Goal: Task Accomplishment & Management: Use online tool/utility

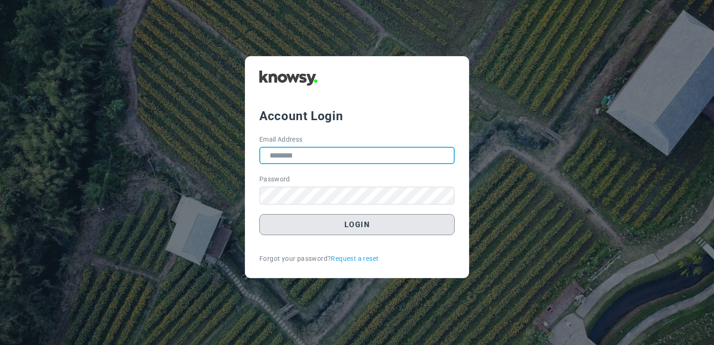
type input "**********"
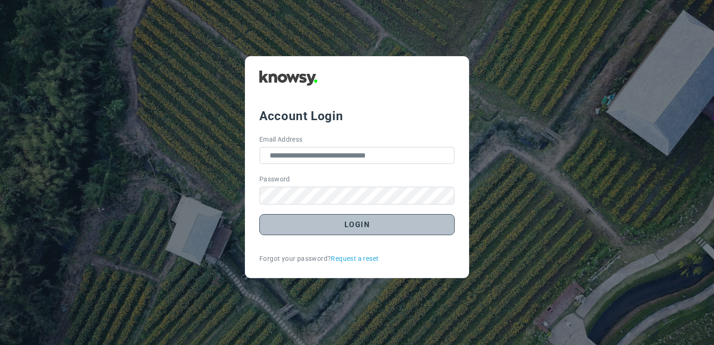
click at [354, 222] on button "Login" at bounding box center [356, 224] width 195 height 21
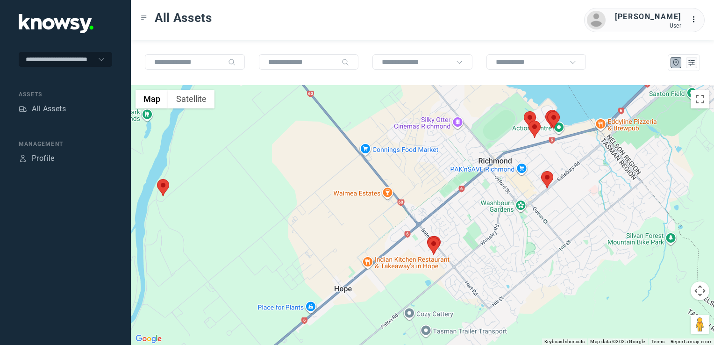
click at [549, 179] on img at bounding box center [547, 179] width 12 height 17
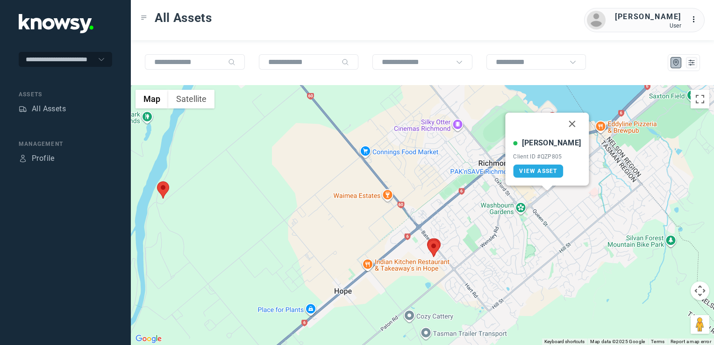
click at [561, 121] on button "Close" at bounding box center [572, 124] width 22 height 22
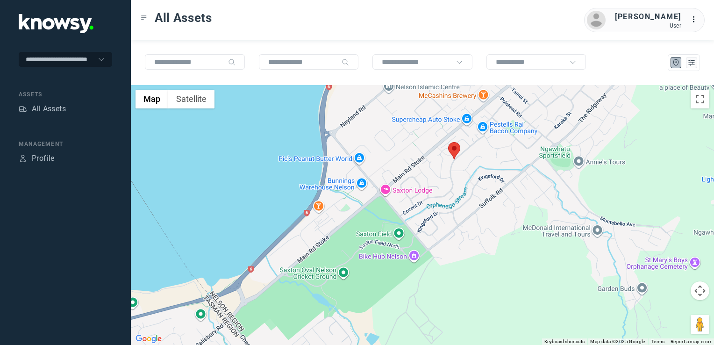
click at [454, 148] on img at bounding box center [454, 150] width 12 height 17
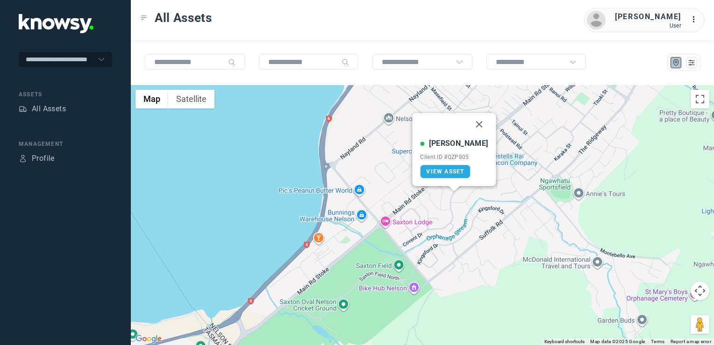
drag, startPoint x: 468, startPoint y: 121, endPoint x: 466, endPoint y: 140, distance: 19.3
click at [468, 121] on button "Close" at bounding box center [479, 124] width 22 height 22
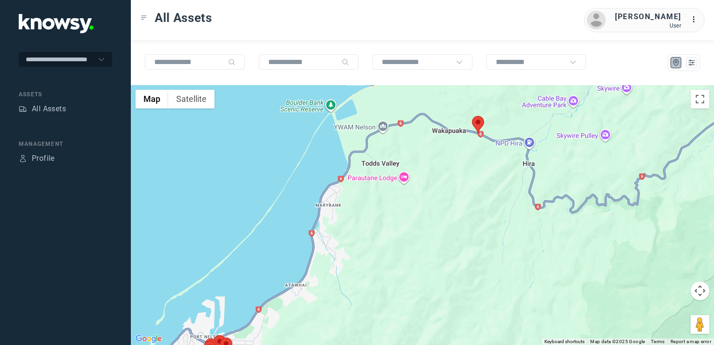
click at [479, 122] on img at bounding box center [478, 124] width 12 height 17
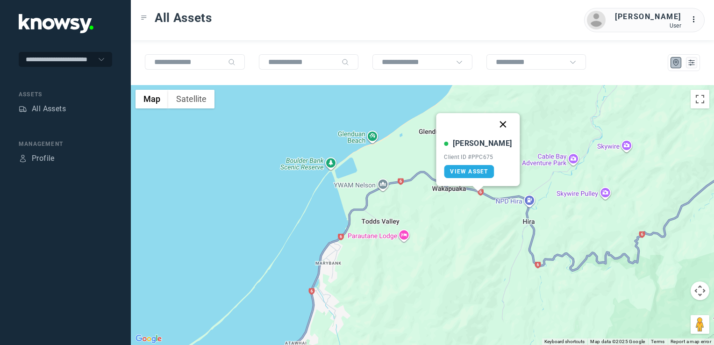
click at [495, 121] on button "Close" at bounding box center [503, 124] width 22 height 22
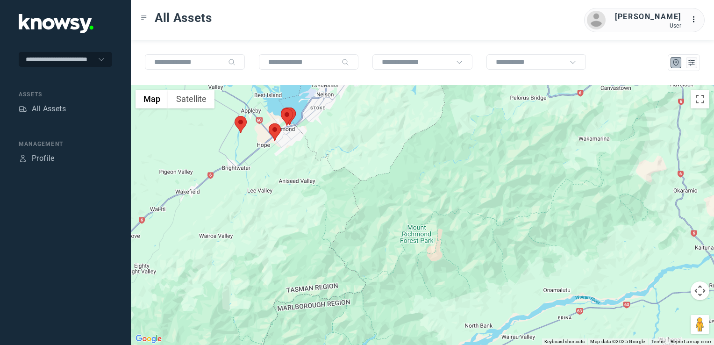
drag, startPoint x: 312, startPoint y: 160, endPoint x: 337, endPoint y: 208, distance: 54.6
click at [337, 208] on div at bounding box center [422, 215] width 583 height 260
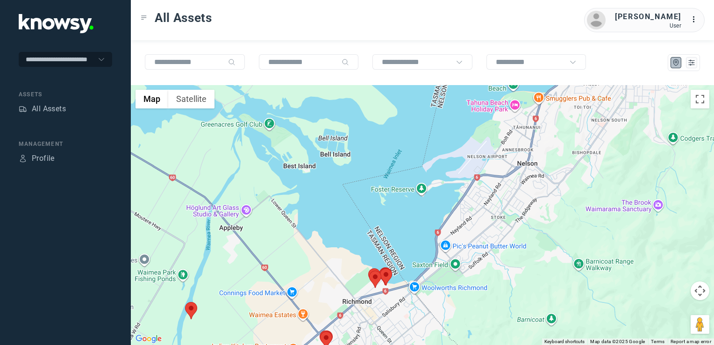
drag, startPoint x: 580, startPoint y: 210, endPoint x: 551, endPoint y: 228, distance: 33.8
click at [571, 216] on div at bounding box center [422, 215] width 583 height 260
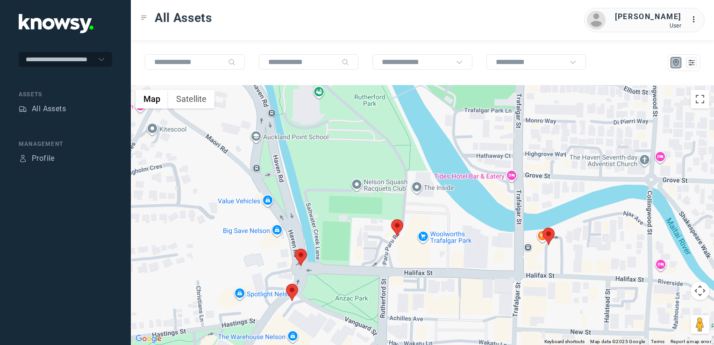
click at [396, 227] on img at bounding box center [397, 227] width 12 height 17
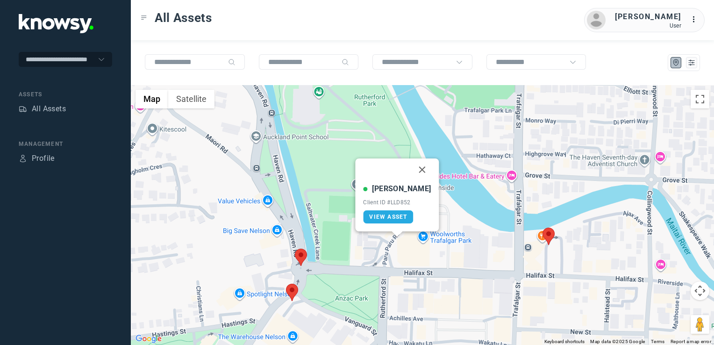
drag, startPoint x: 413, startPoint y: 166, endPoint x: 440, endPoint y: 199, distance: 42.2
click at [413, 166] on button "Close" at bounding box center [422, 169] width 22 height 22
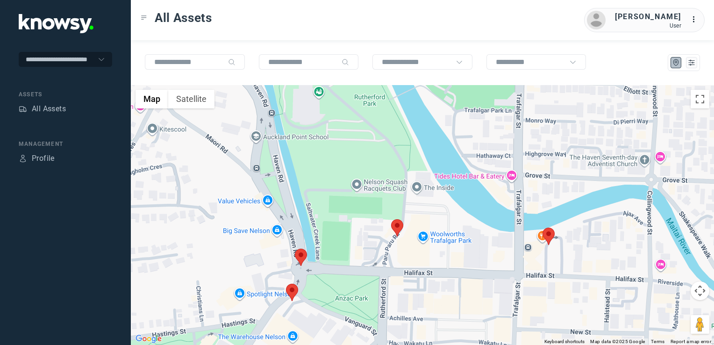
click at [552, 239] on img at bounding box center [549, 236] width 12 height 17
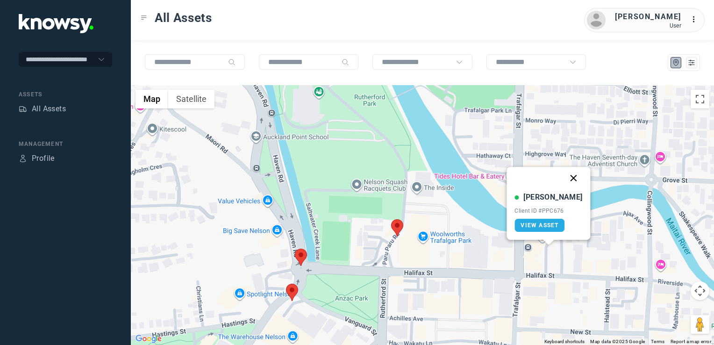
click at [566, 174] on button "Close" at bounding box center [574, 178] width 22 height 22
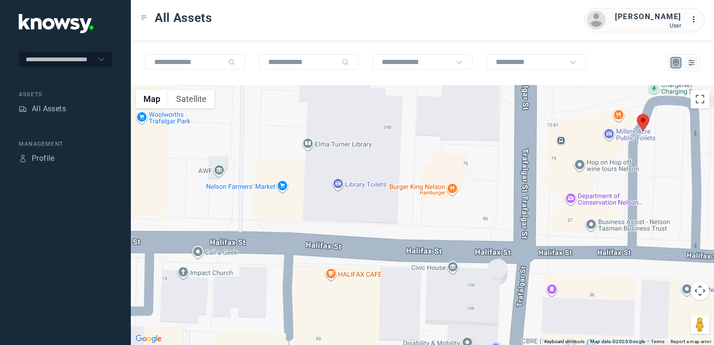
drag, startPoint x: 544, startPoint y: 234, endPoint x: 457, endPoint y: 248, distance: 88.0
click at [516, 240] on div "To navigate, press the arrow keys." at bounding box center [422, 215] width 583 height 260
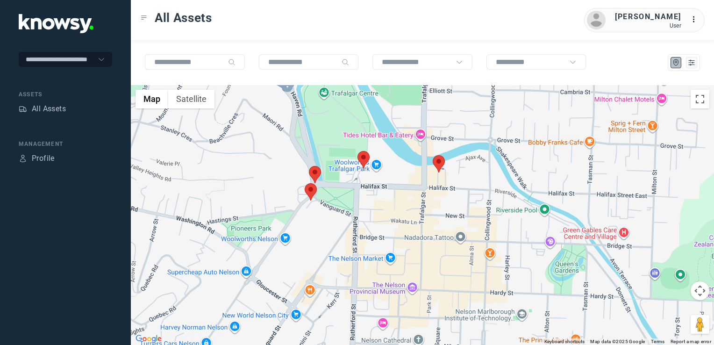
click at [312, 188] on img at bounding box center [311, 191] width 12 height 17
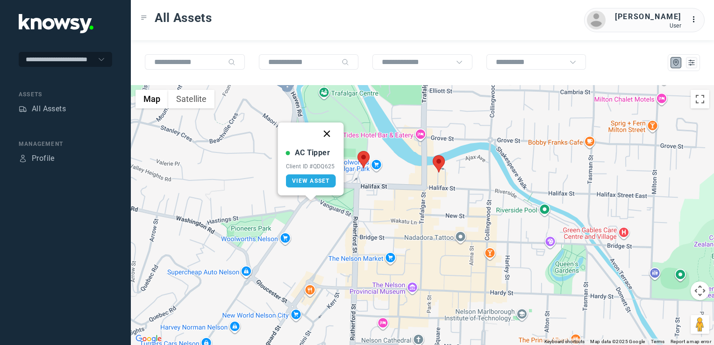
click at [327, 136] on button "Close" at bounding box center [327, 133] width 22 height 22
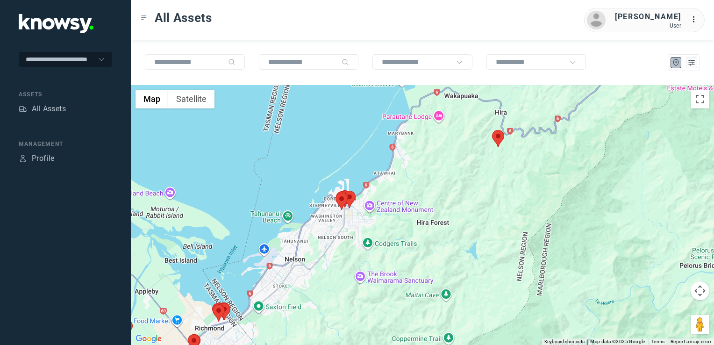
click at [378, 199] on div "To navigate, press the arrow keys." at bounding box center [422, 215] width 583 height 260
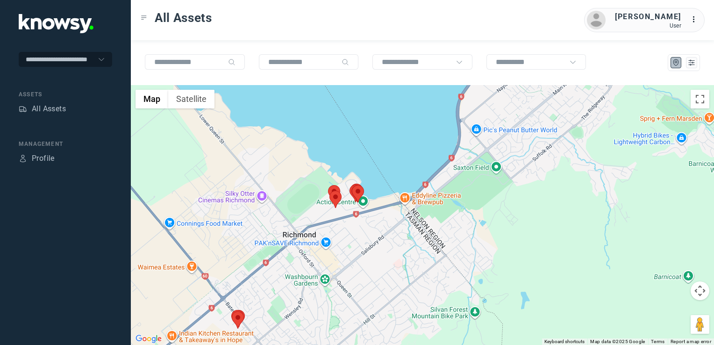
click at [399, 229] on div at bounding box center [422, 215] width 583 height 260
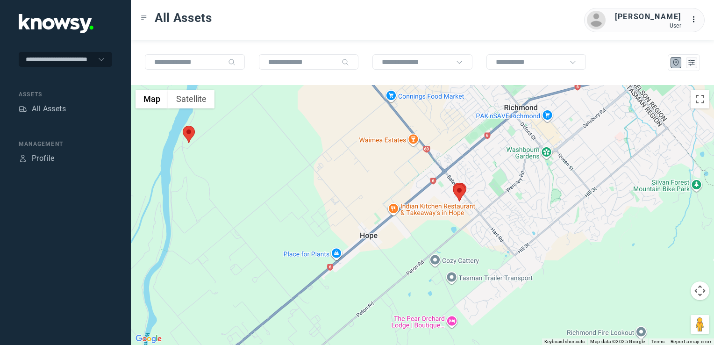
drag, startPoint x: 409, startPoint y: 241, endPoint x: 432, endPoint y: 208, distance: 40.3
click at [423, 215] on div at bounding box center [422, 215] width 583 height 260
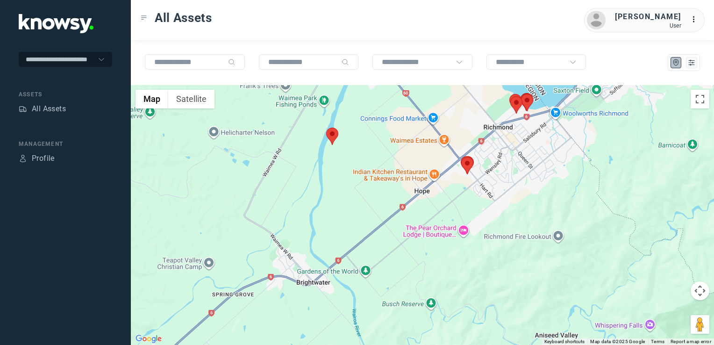
click at [440, 202] on div at bounding box center [422, 215] width 583 height 260
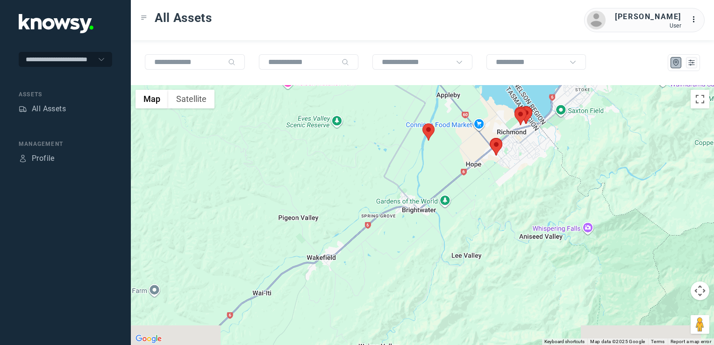
click at [446, 207] on div at bounding box center [422, 215] width 583 height 260
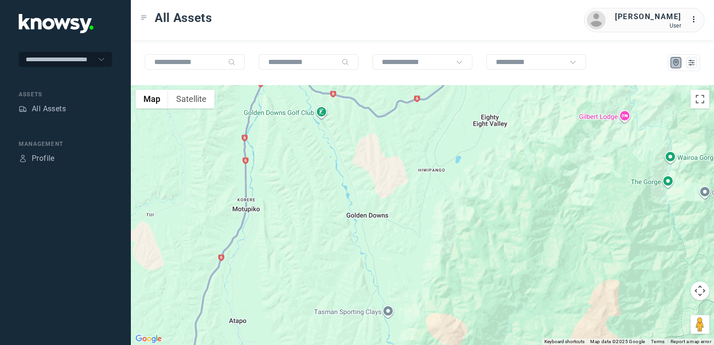
drag, startPoint x: 500, startPoint y: 174, endPoint x: 446, endPoint y: 220, distance: 70.6
click at [482, 186] on div at bounding box center [422, 215] width 583 height 260
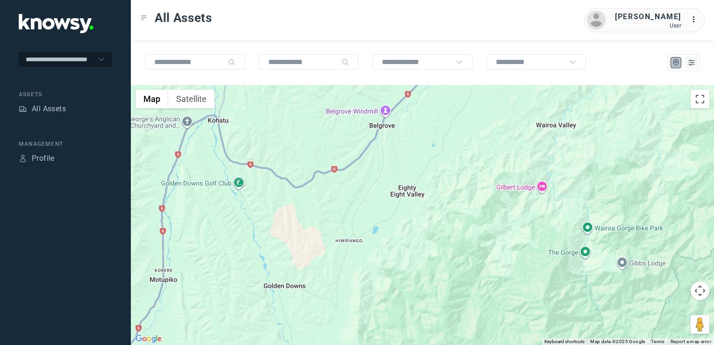
drag, startPoint x: 495, startPoint y: 195, endPoint x: 477, endPoint y: 217, distance: 28.6
click at [488, 205] on div at bounding box center [422, 215] width 583 height 260
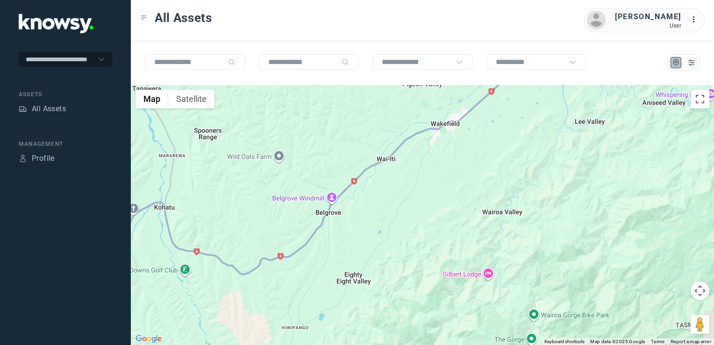
click at [481, 225] on div at bounding box center [422, 215] width 583 height 260
